Goal: Task Accomplishment & Management: Use online tool/utility

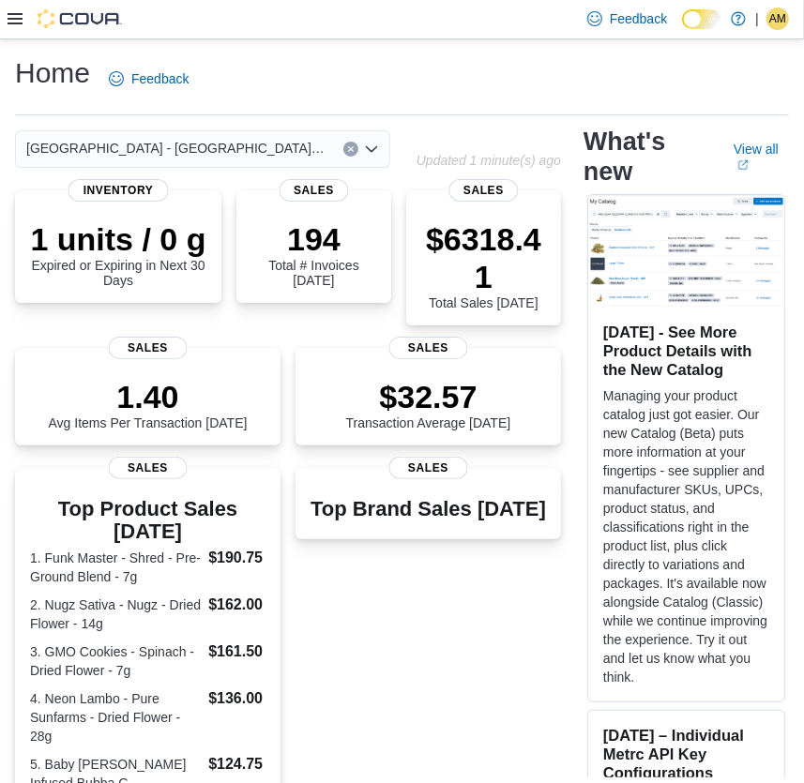
click at [23, 11] on div at bounding box center [65, 18] width 114 height 19
click at [11, 11] on icon at bounding box center [15, 18] width 15 height 15
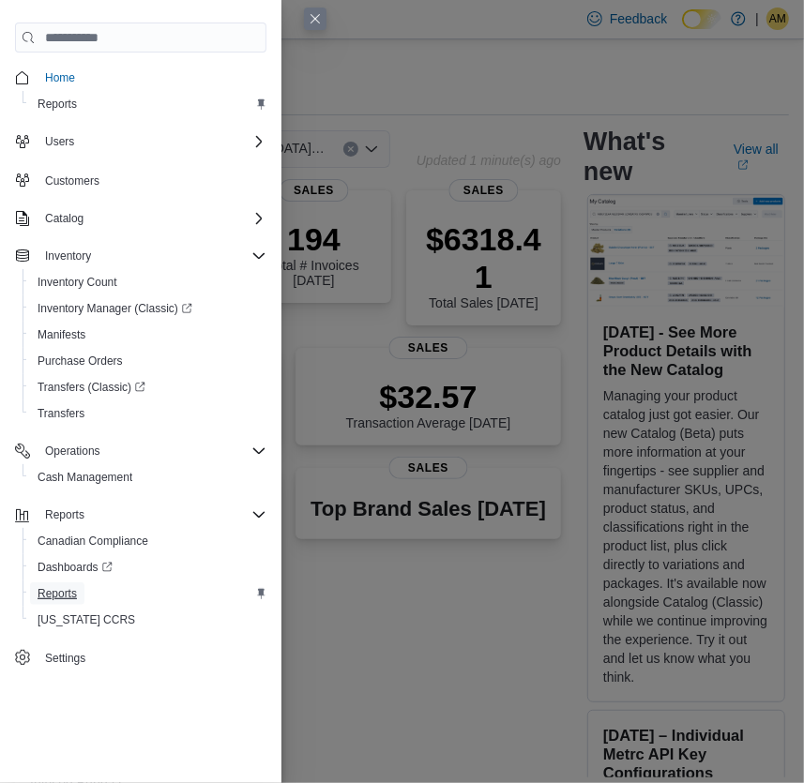
click at [64, 593] on span "Reports" at bounding box center [57, 593] width 39 height 15
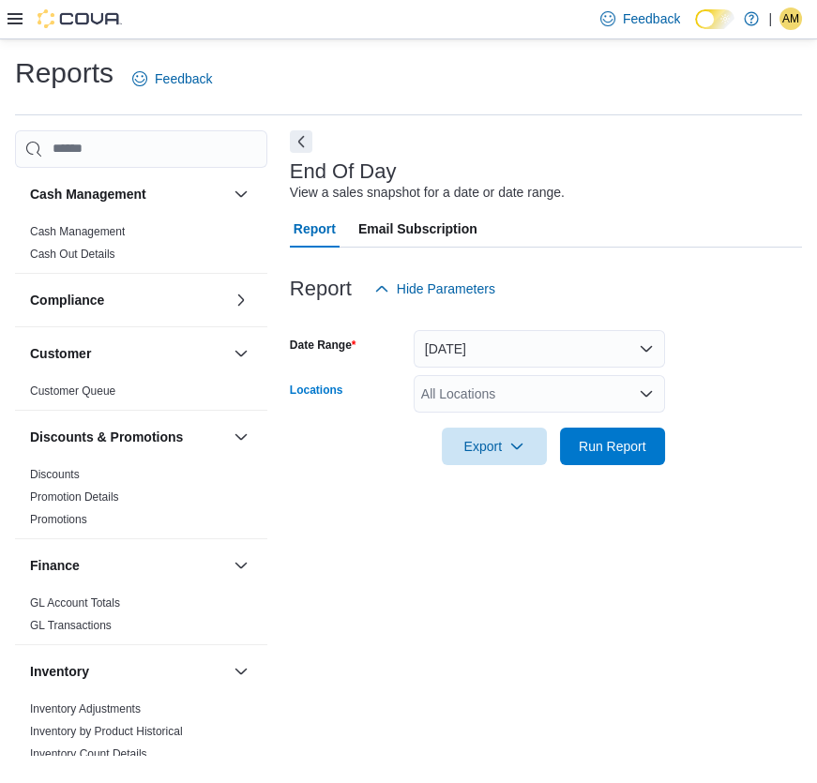
click at [445, 396] on div "All Locations" at bounding box center [539, 394] width 251 height 38
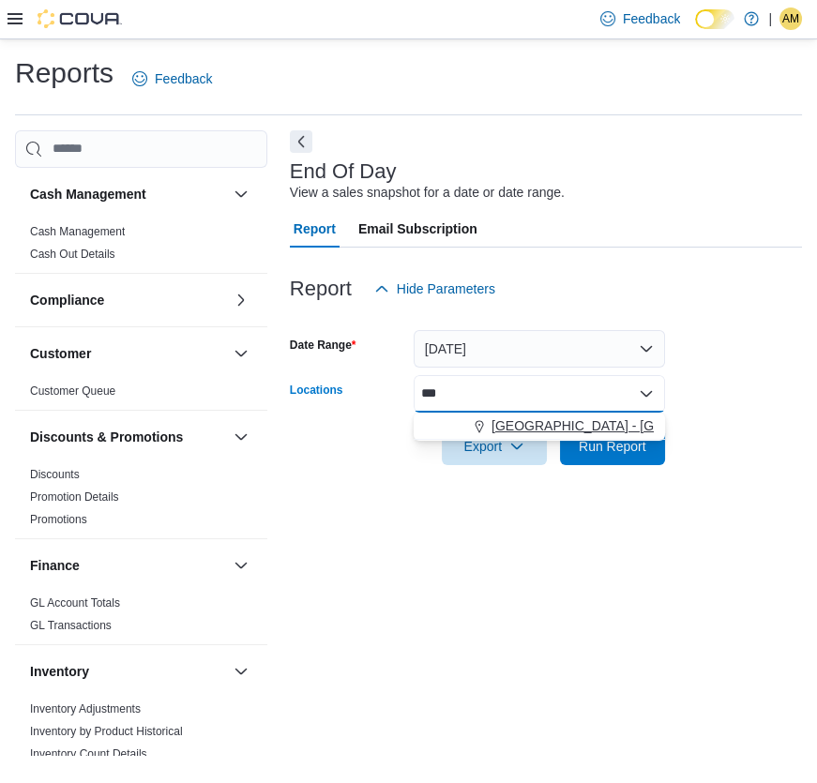
type input "***"
click at [525, 433] on span "[GEOGRAPHIC_DATA] - [GEOGRAPHIC_DATA][PERSON_NAME] - Fire & Flower" at bounding box center [732, 425] width 483 height 19
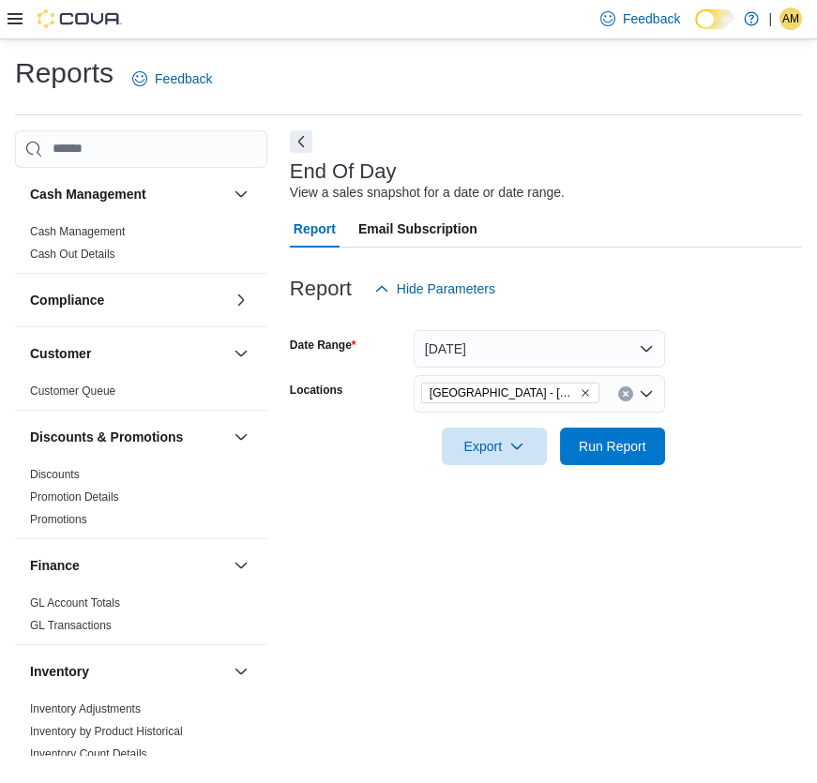
click at [693, 367] on form "Date Range [DATE] Locations [GEOGRAPHIC_DATA] - [GEOGRAPHIC_DATA][PERSON_NAME] …" at bounding box center [546, 387] width 512 height 158
click at [649, 440] on span "Run Report" at bounding box center [612, 446] width 83 height 38
